Goal: Contribute content: Add original content to the website for others to see

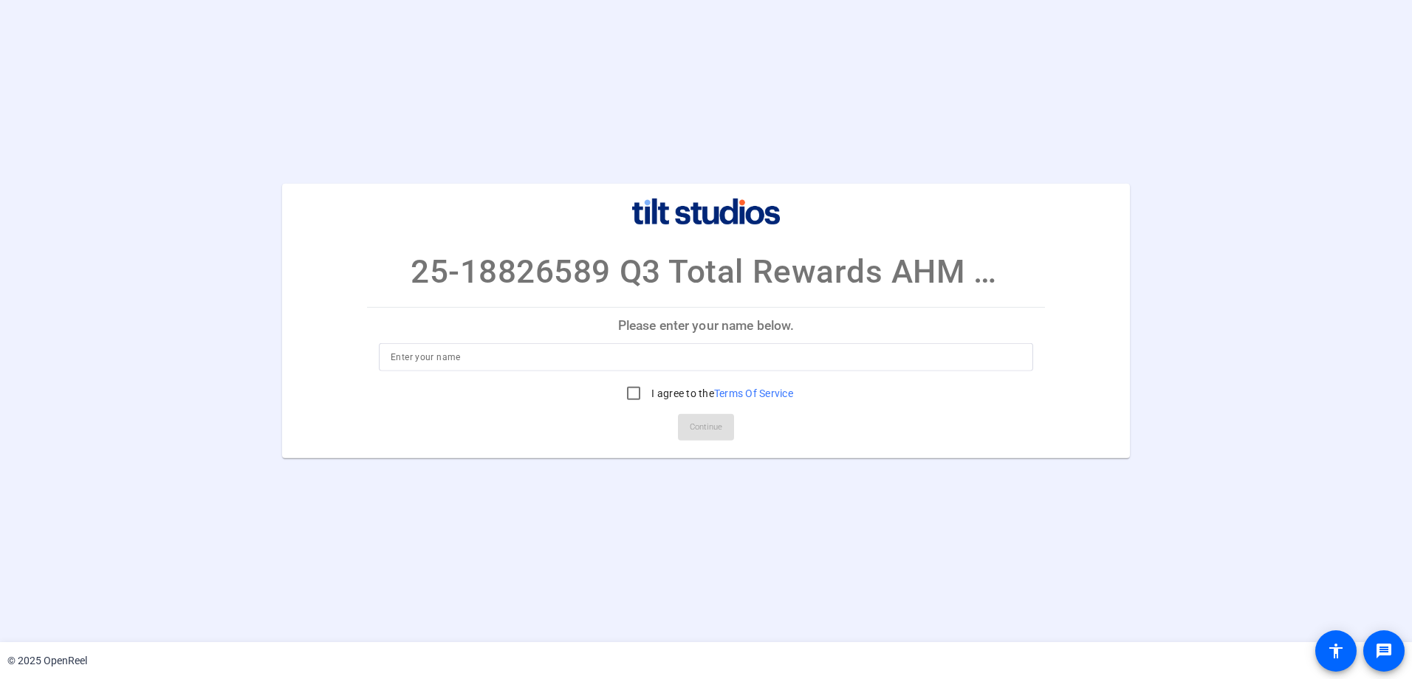
click at [493, 354] on input at bounding box center [706, 358] width 631 height 18
type input "[PERSON_NAME]"
click at [630, 395] on input "I agree to the Terms Of Service" at bounding box center [634, 394] width 30 height 30
checkbox input "true"
click at [695, 431] on span "Continue" at bounding box center [706, 428] width 32 height 22
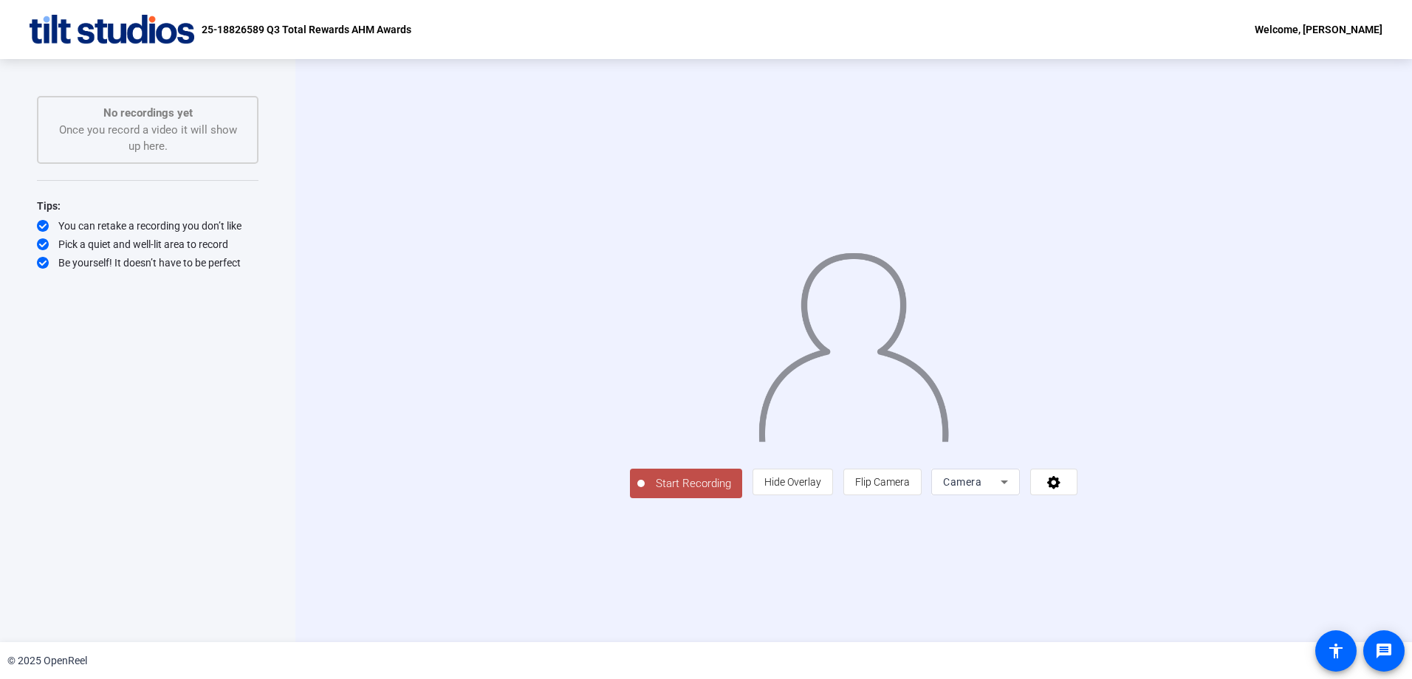
click at [645, 493] on span "Start Recording" at bounding box center [693, 484] width 97 height 17
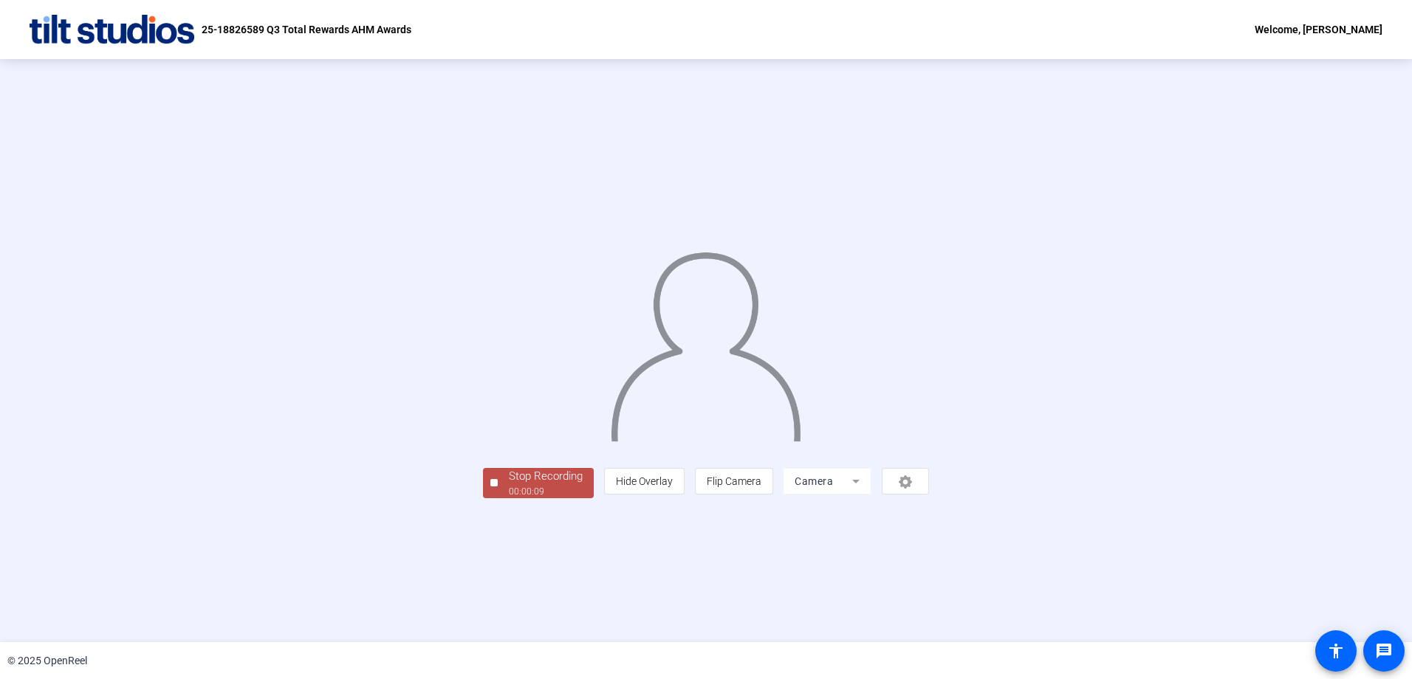
click at [483, 498] on button "Stop Recording 00:00:09" at bounding box center [538, 483] width 111 height 30
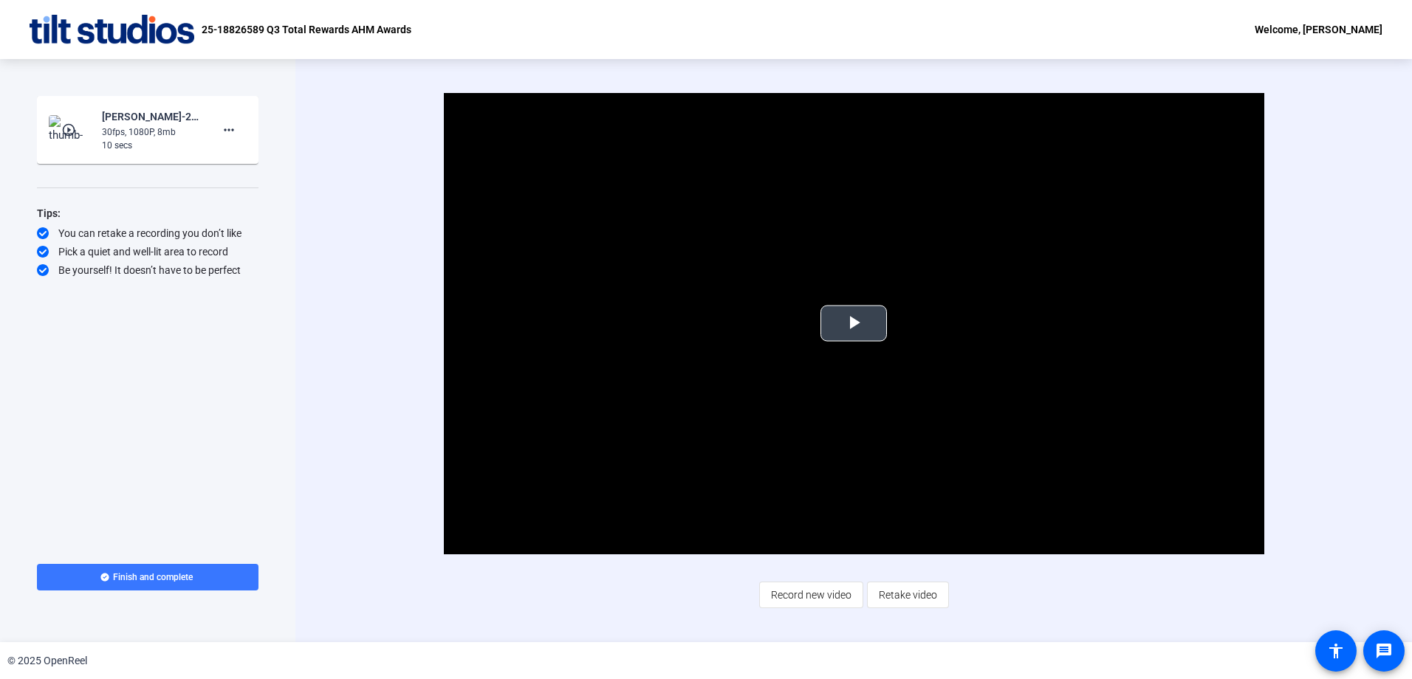
click at [854, 323] on span "Video Player" at bounding box center [854, 323] width 0 height 0
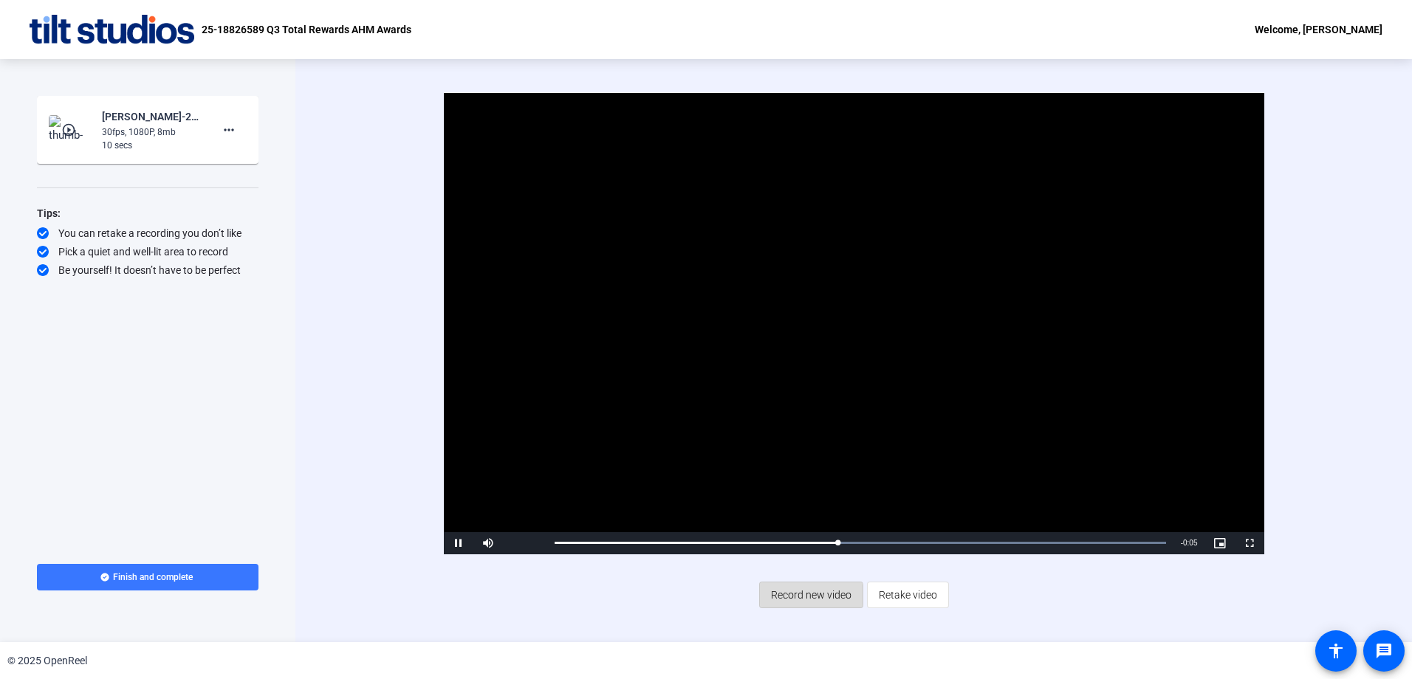
click at [808, 601] on span "Record new video" at bounding box center [811, 595] width 80 height 28
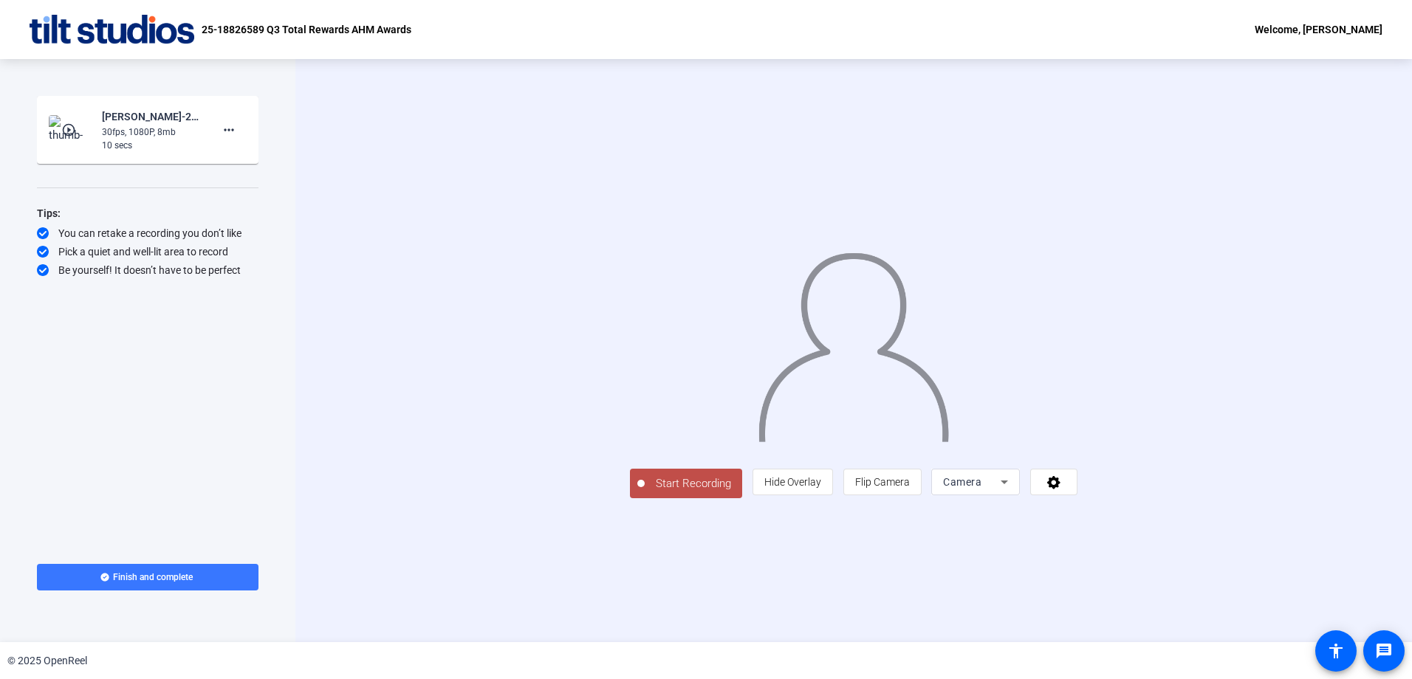
click at [645, 493] on span "Start Recording" at bounding box center [693, 484] width 97 height 17
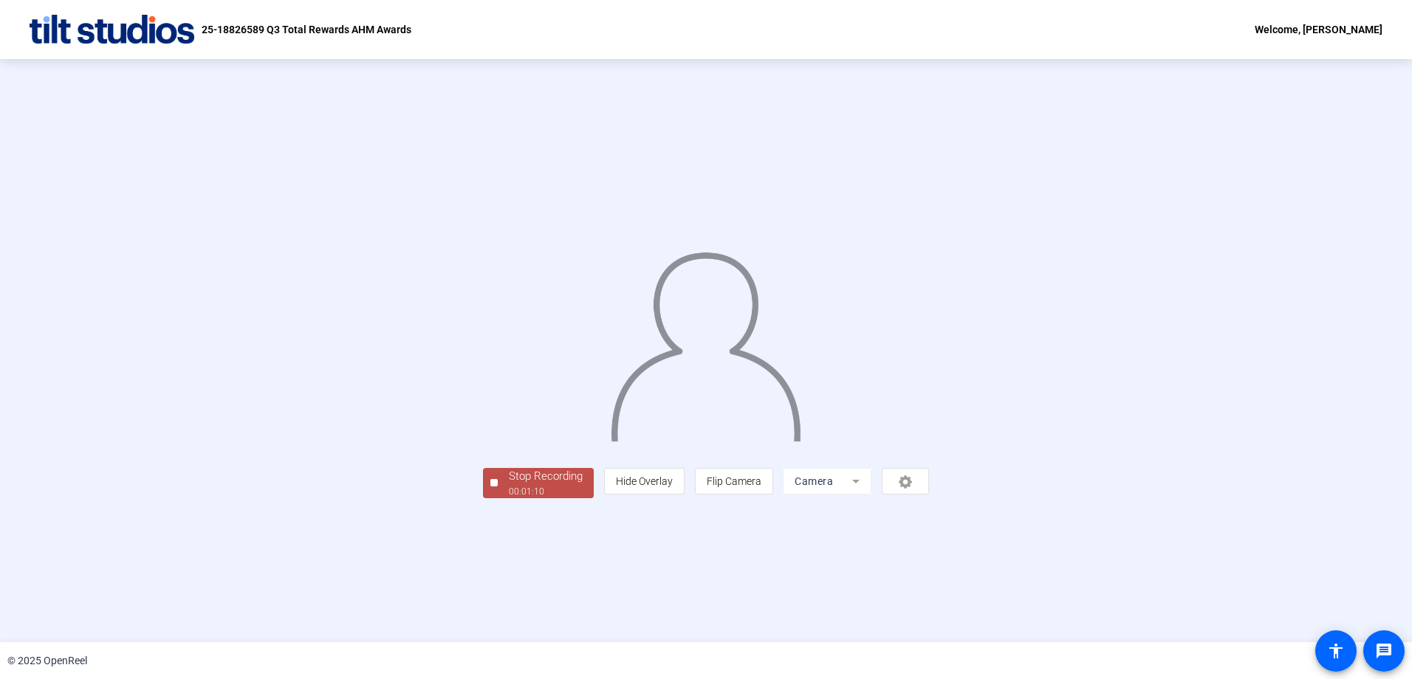
click at [509, 485] on div "Stop Recording" at bounding box center [546, 476] width 74 height 17
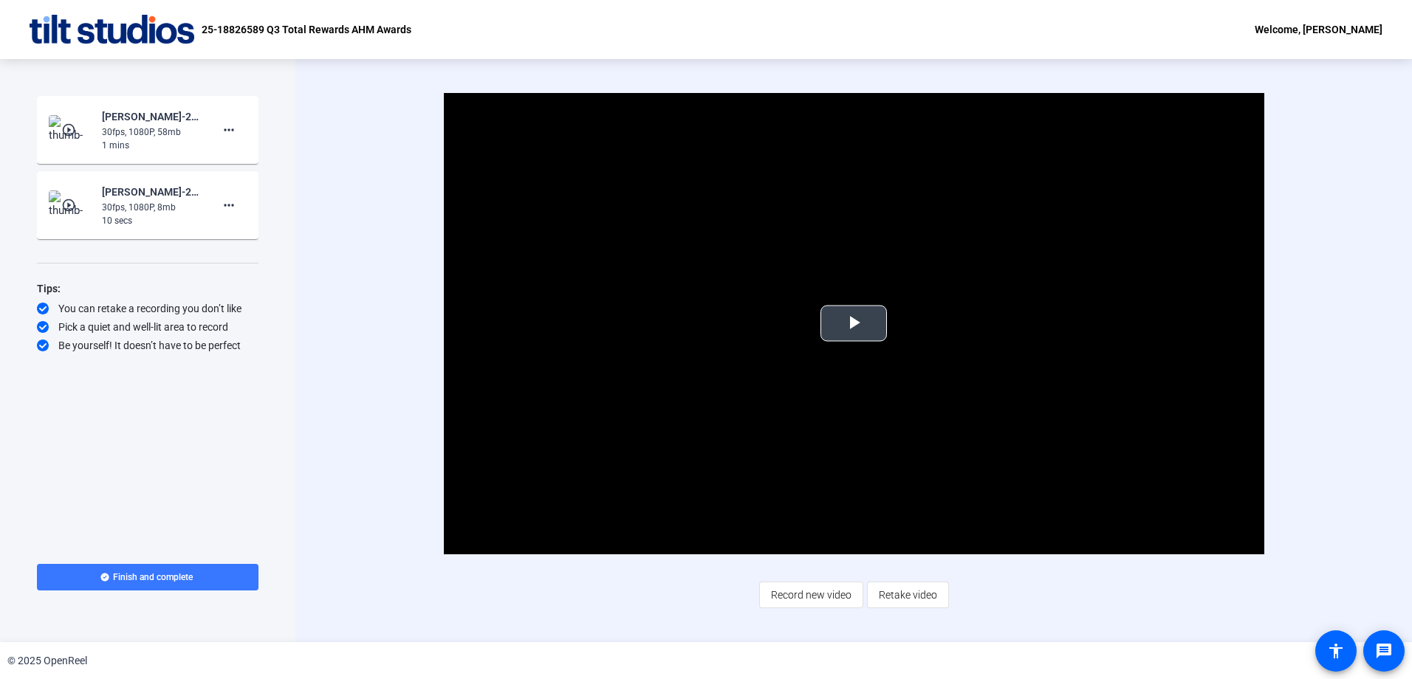
click at [854, 323] on span "Video Player" at bounding box center [854, 323] width 0 height 0
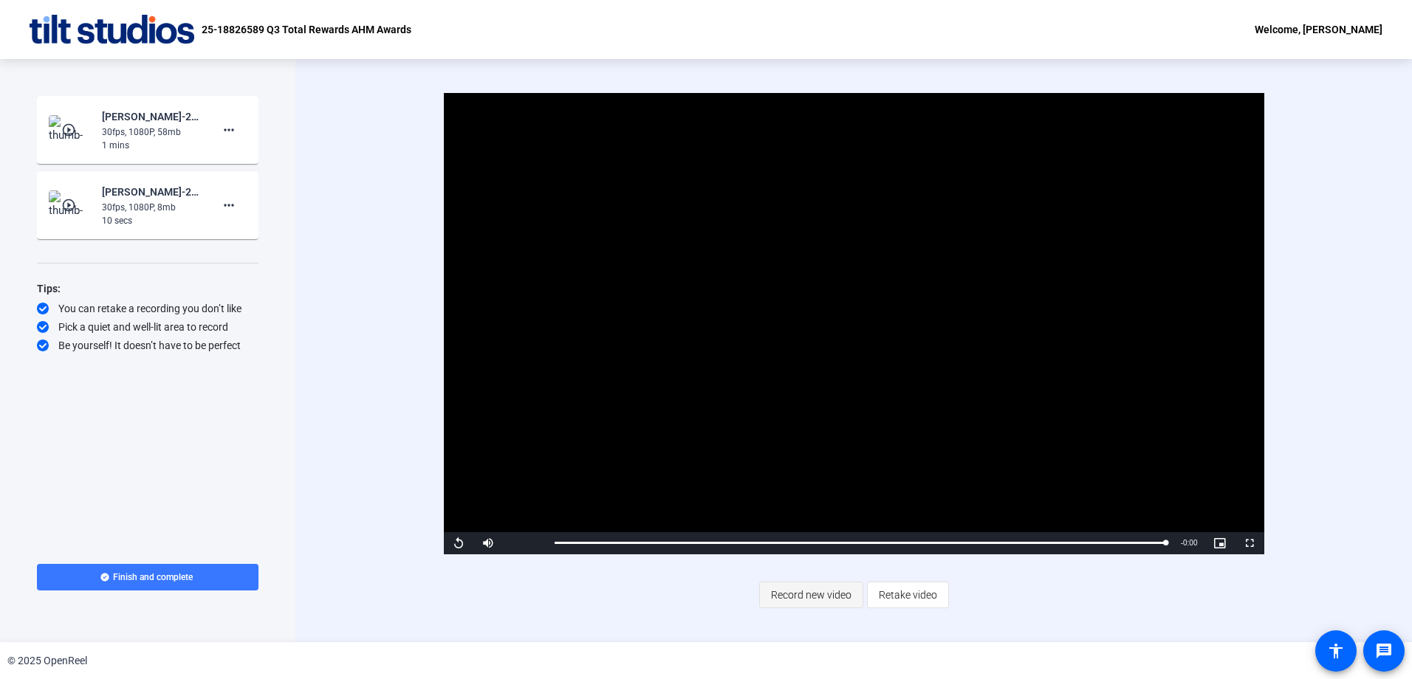
click at [815, 593] on span "Record new video" at bounding box center [811, 595] width 80 height 28
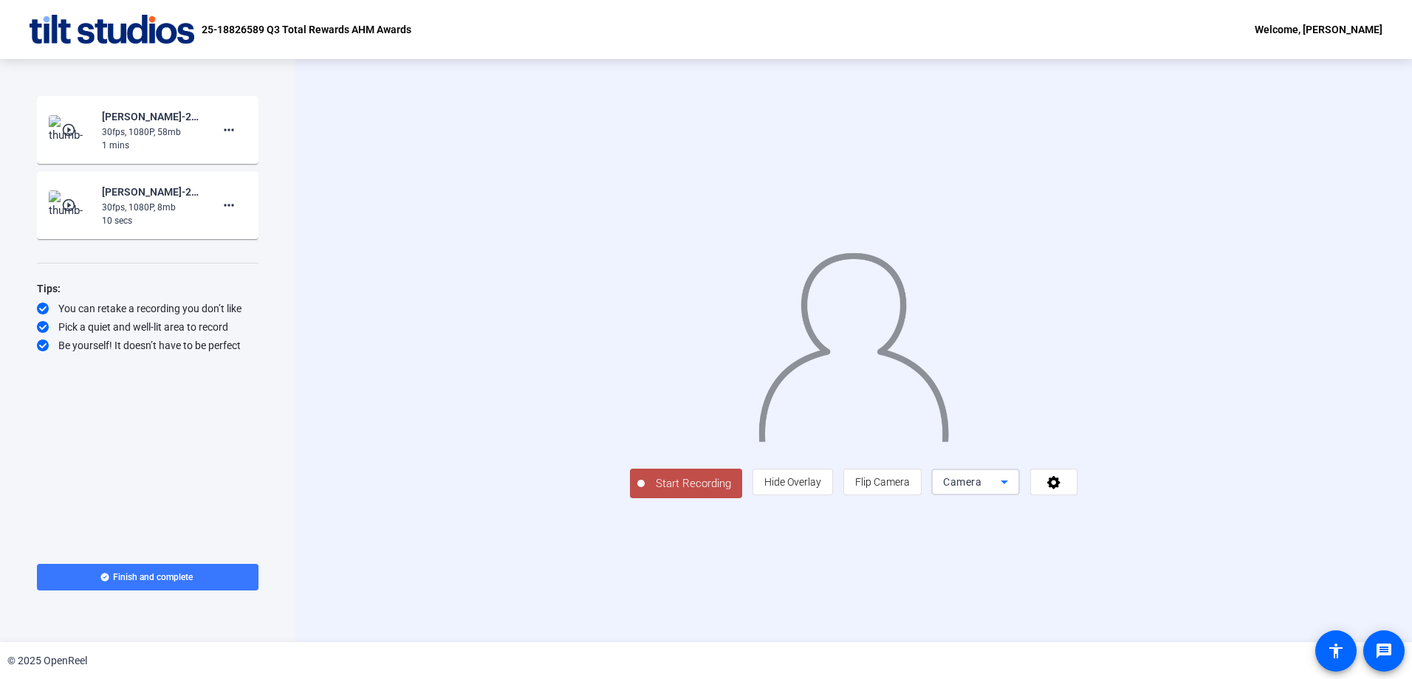
click at [981, 488] on span "Camera" at bounding box center [962, 482] width 38 height 12
click at [1148, 591] on div at bounding box center [706, 339] width 1412 height 679
click at [645, 493] on span "Start Recording" at bounding box center [693, 484] width 97 height 17
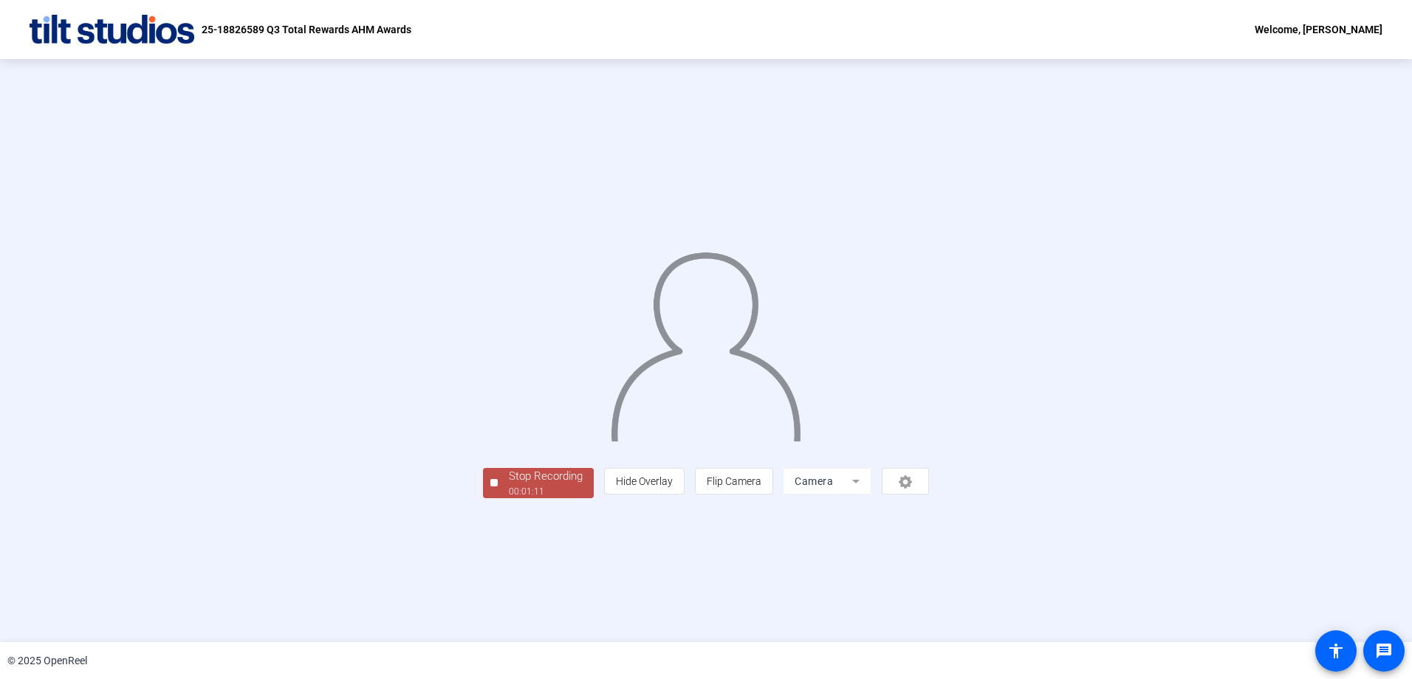
click at [509, 485] on div "Stop Recording" at bounding box center [546, 476] width 74 height 17
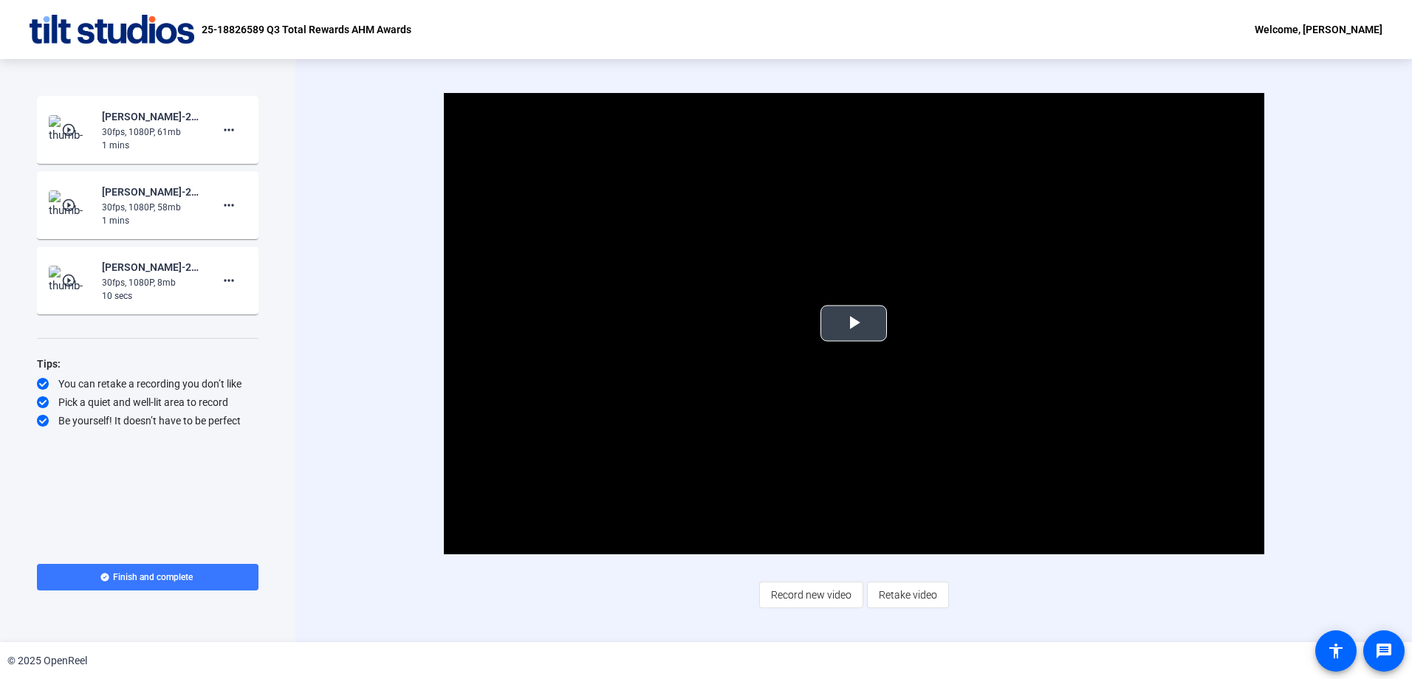
click at [854, 323] on span "Video Player" at bounding box center [854, 323] width 0 height 0
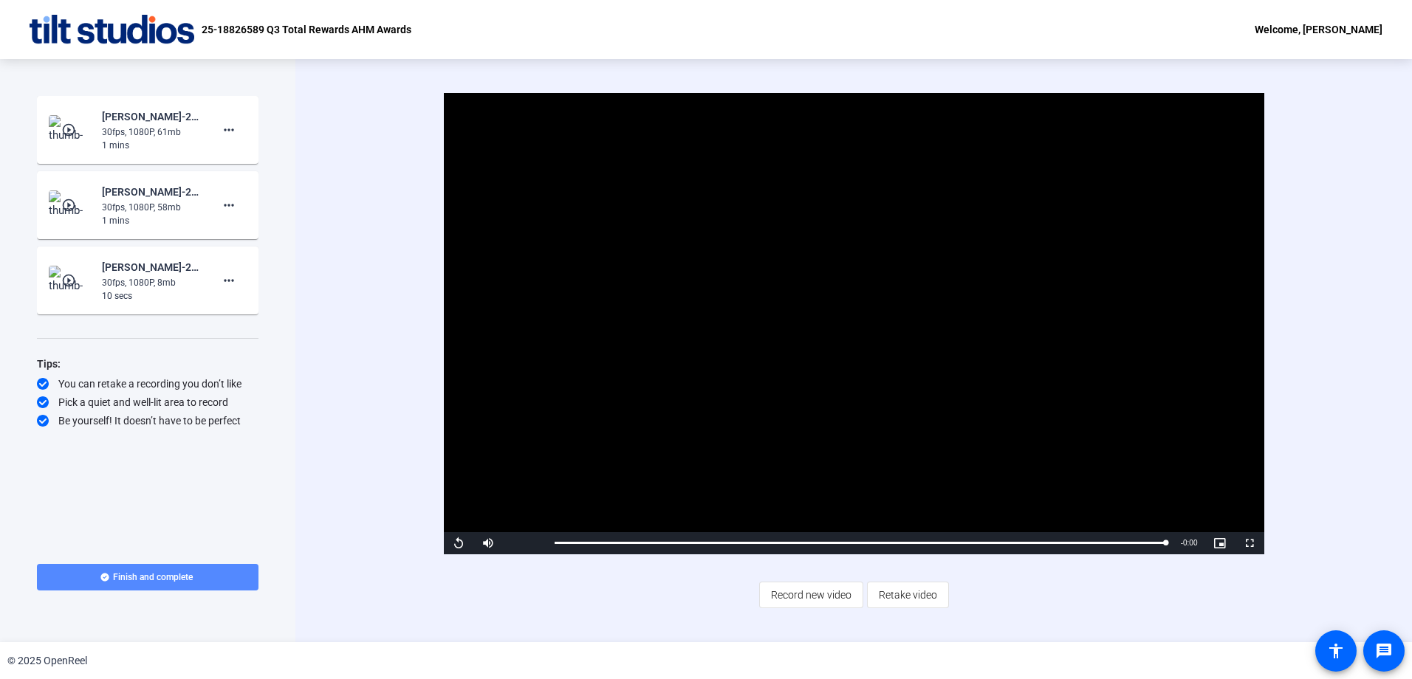
click at [136, 579] on span "Finish and complete" at bounding box center [153, 578] width 80 height 12
